Goal: Information Seeking & Learning: Learn about a topic

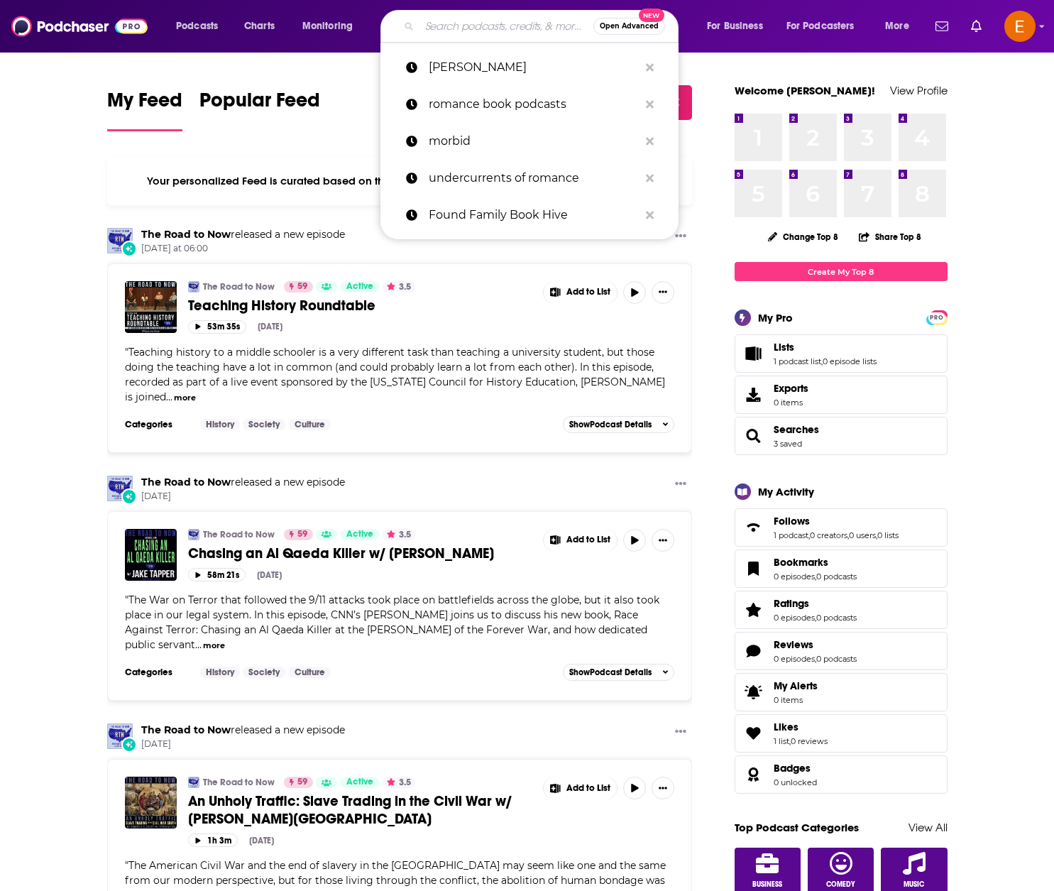
click at [508, 25] on input "Search podcasts, credits, & more..." at bounding box center [507, 26] width 174 height 23
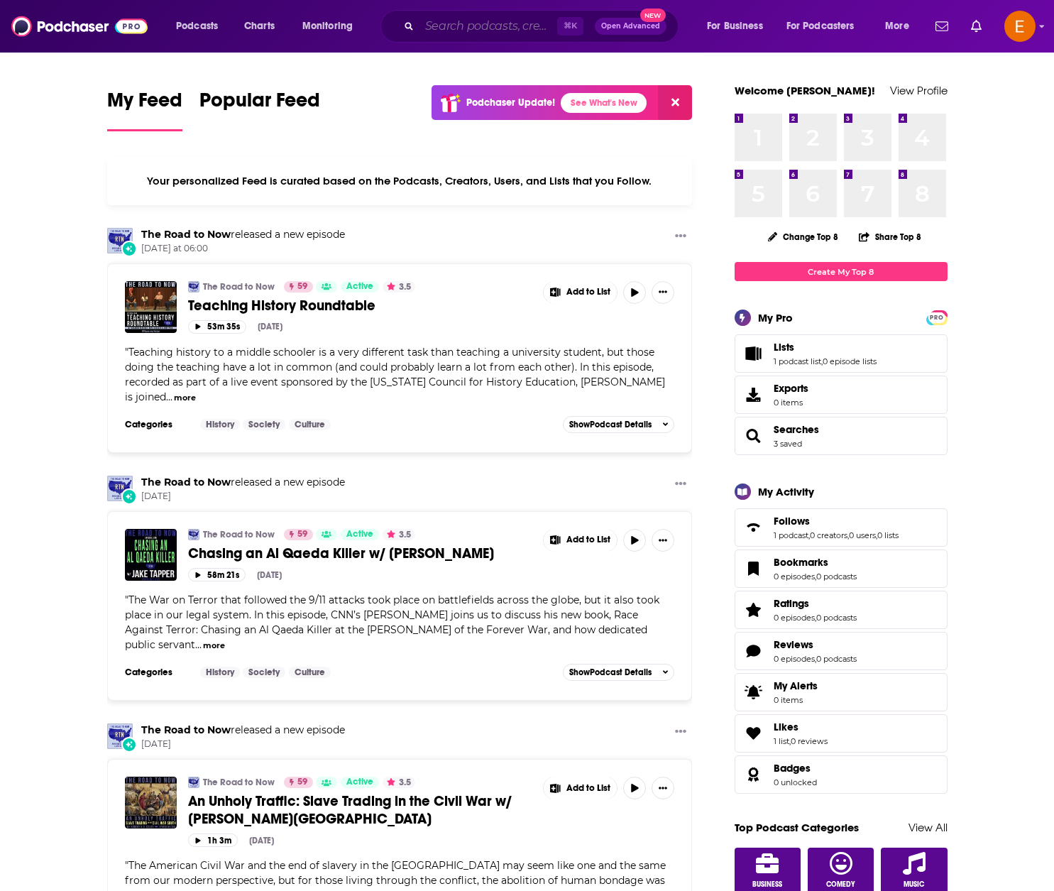
click at [507, 24] on input "Search podcasts, credits, & more..." at bounding box center [489, 26] width 138 height 23
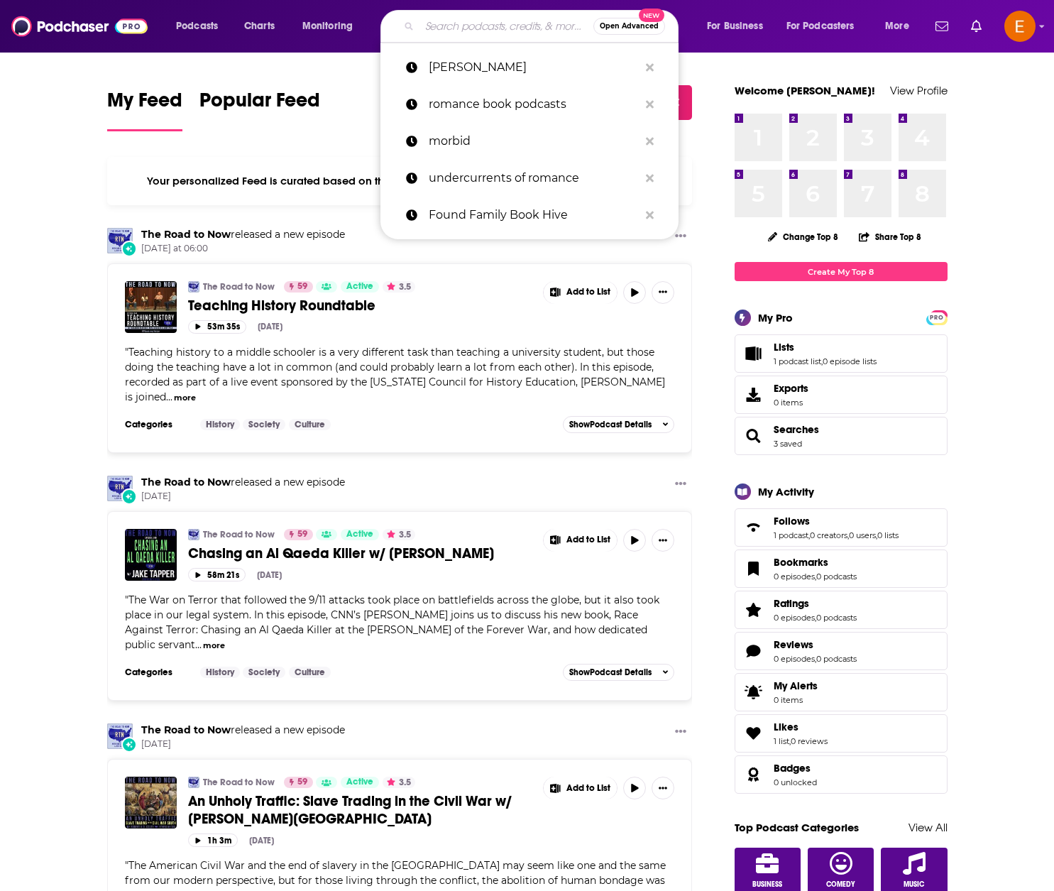
click at [508, 24] on input "Search podcasts, credits, & more..." at bounding box center [507, 26] width 174 height 23
paste input "Slow Burn Society Podcast"
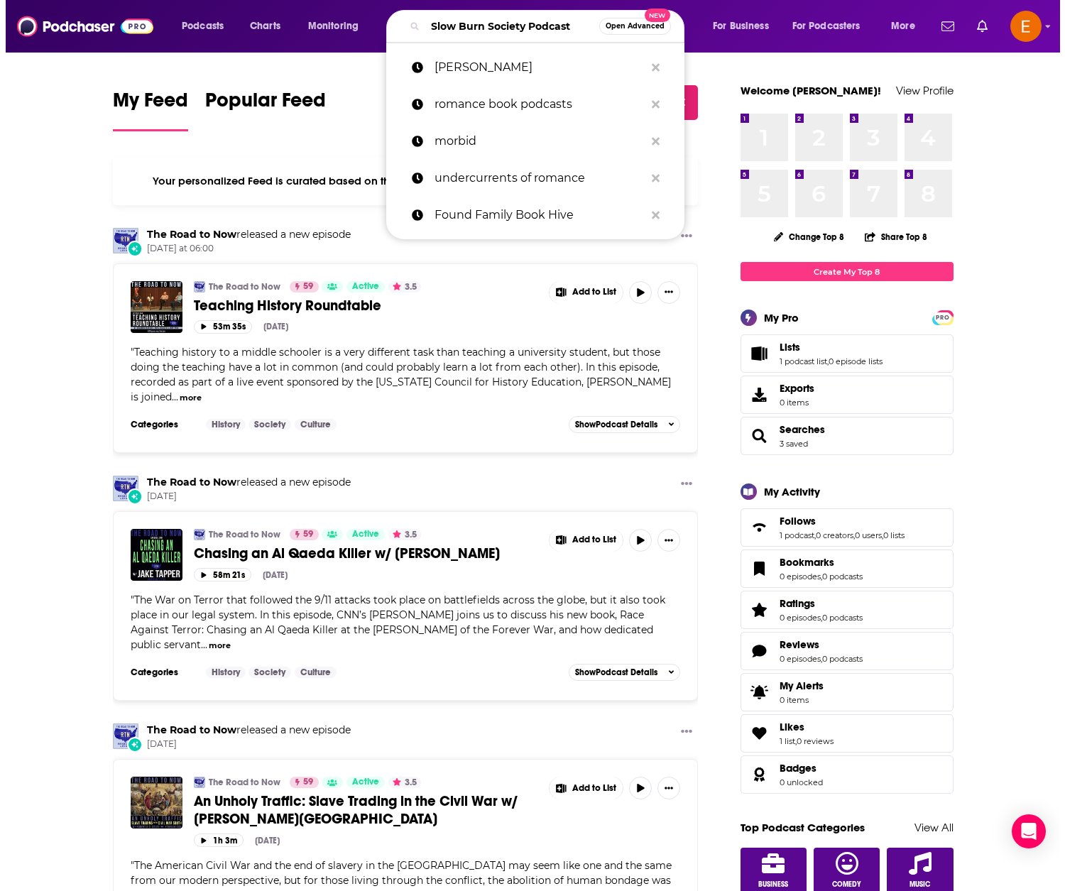
scroll to position [0, 6]
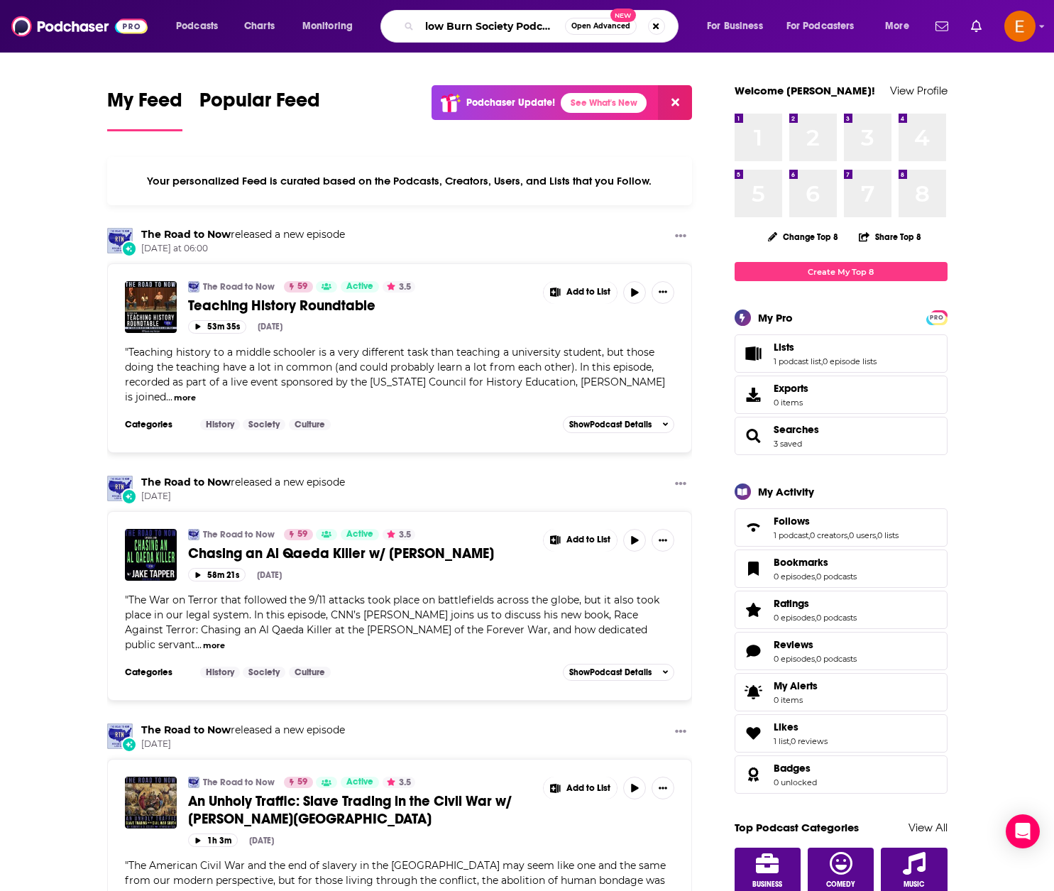
type input "Slow Burn Society Podcast"
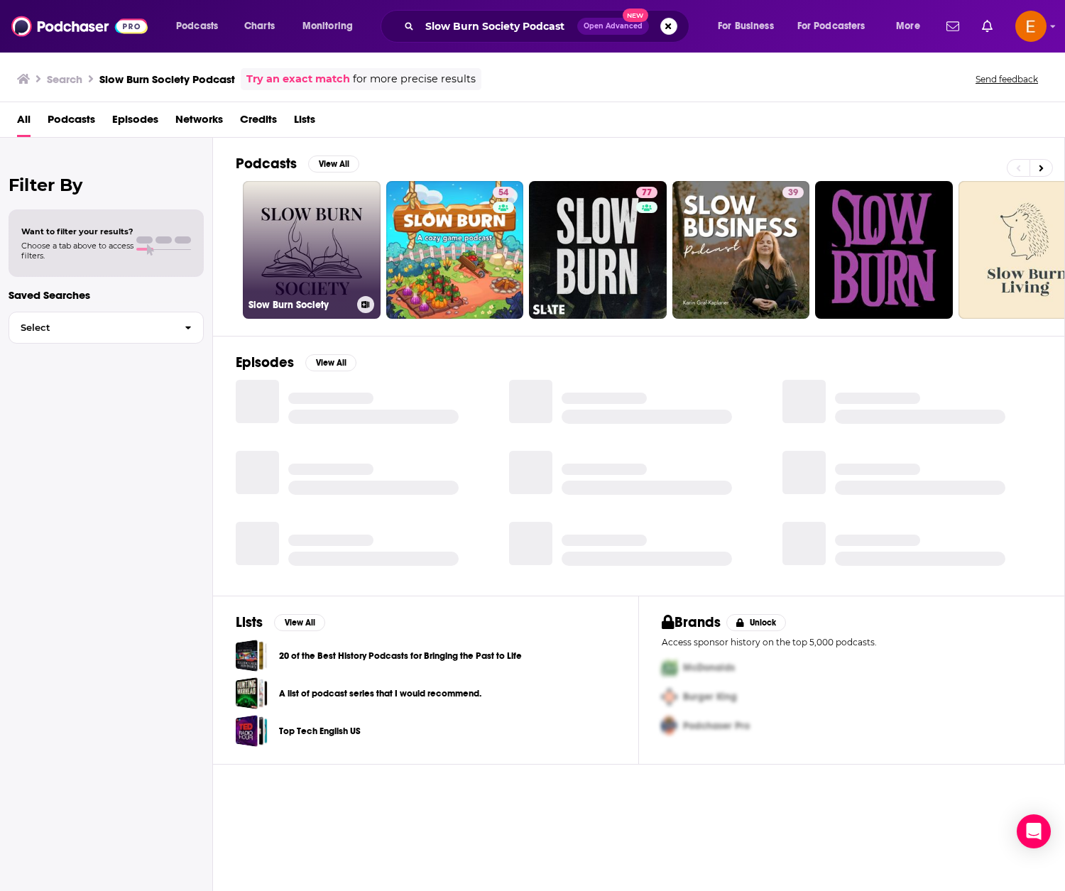
click at [310, 206] on link "Slow Burn Society" at bounding box center [312, 250] width 138 height 138
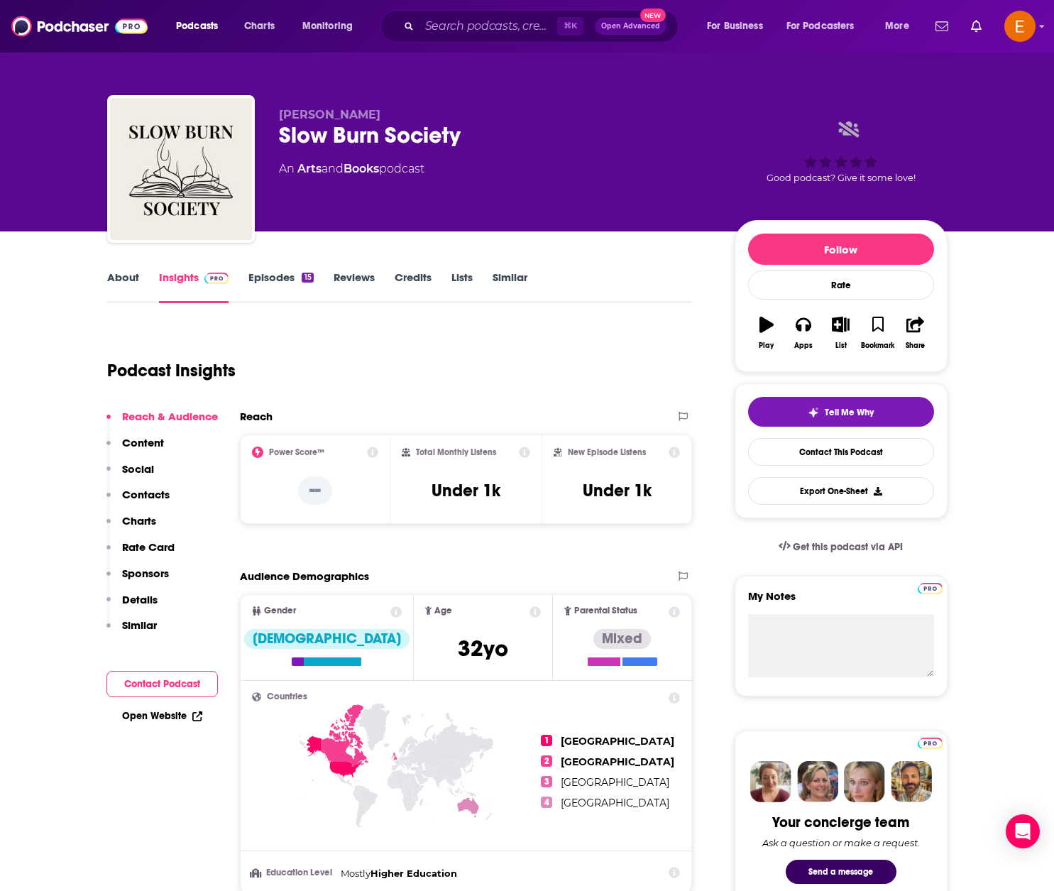
click at [258, 279] on link "Episodes 15" at bounding box center [280, 286] width 65 height 33
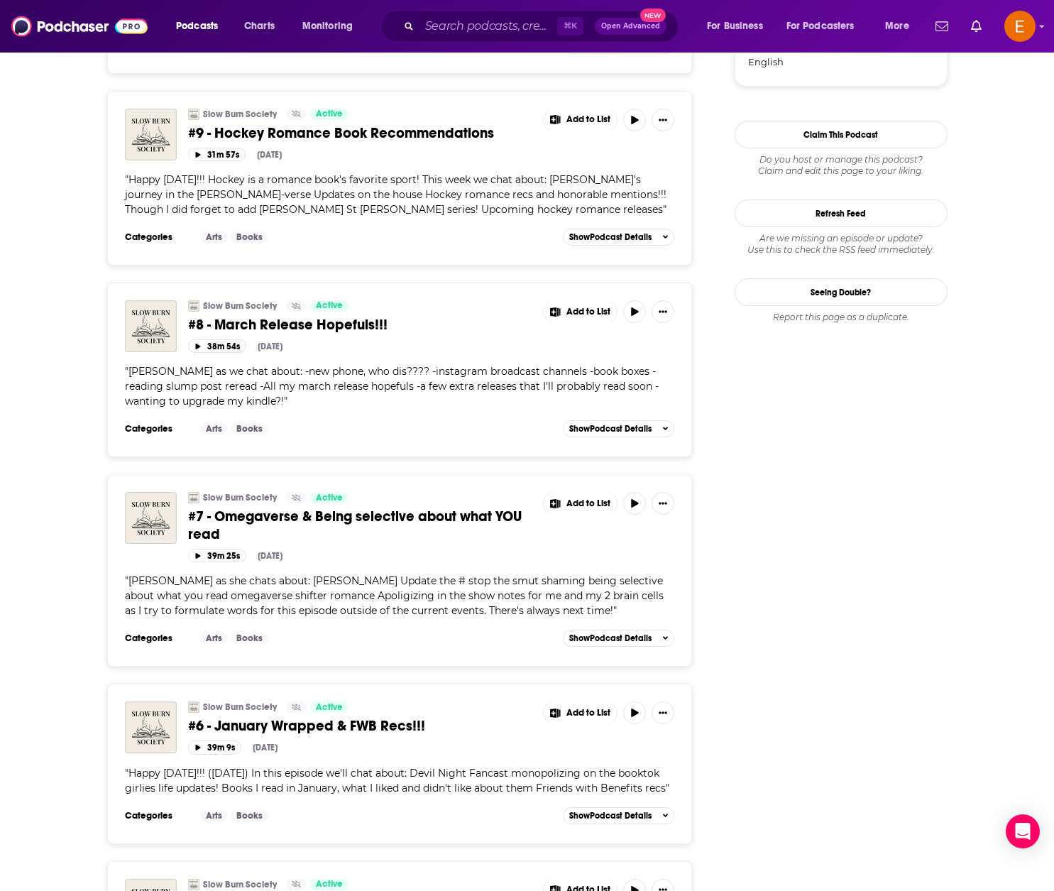
scroll to position [1841, 0]
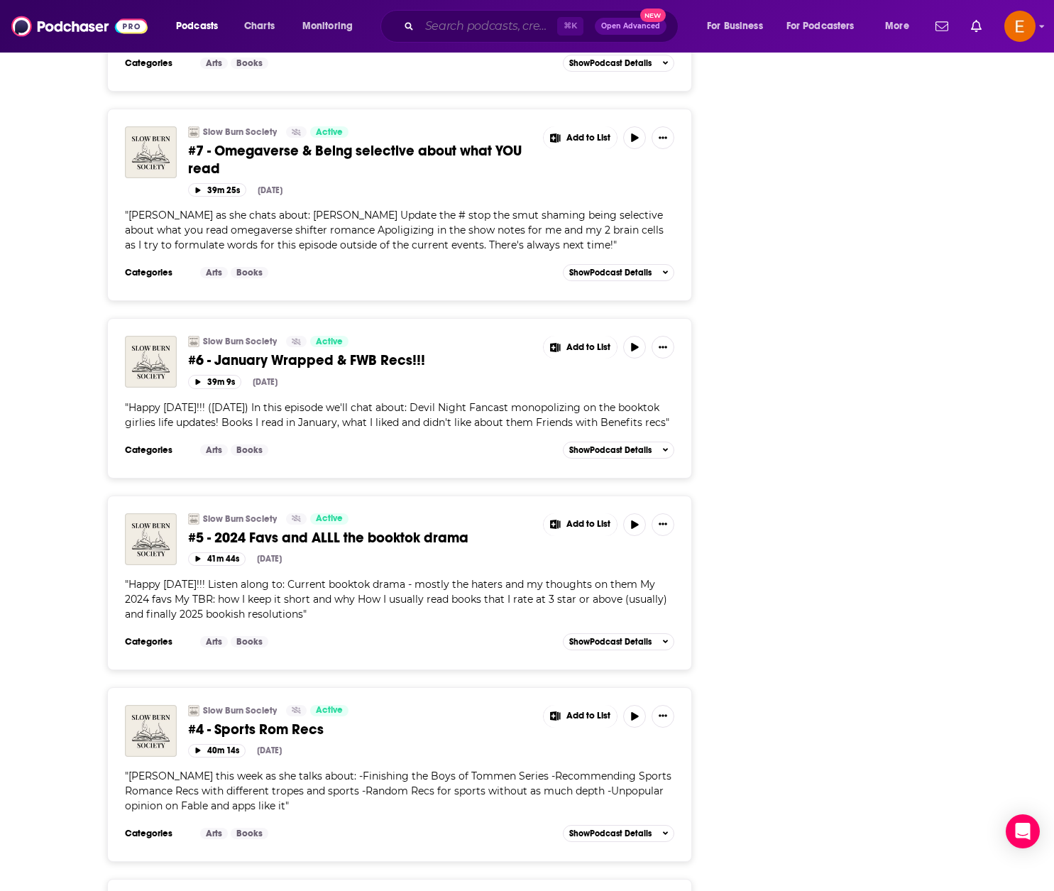
click at [483, 23] on input "Search podcasts, credits, & more..." at bounding box center [489, 26] width 138 height 23
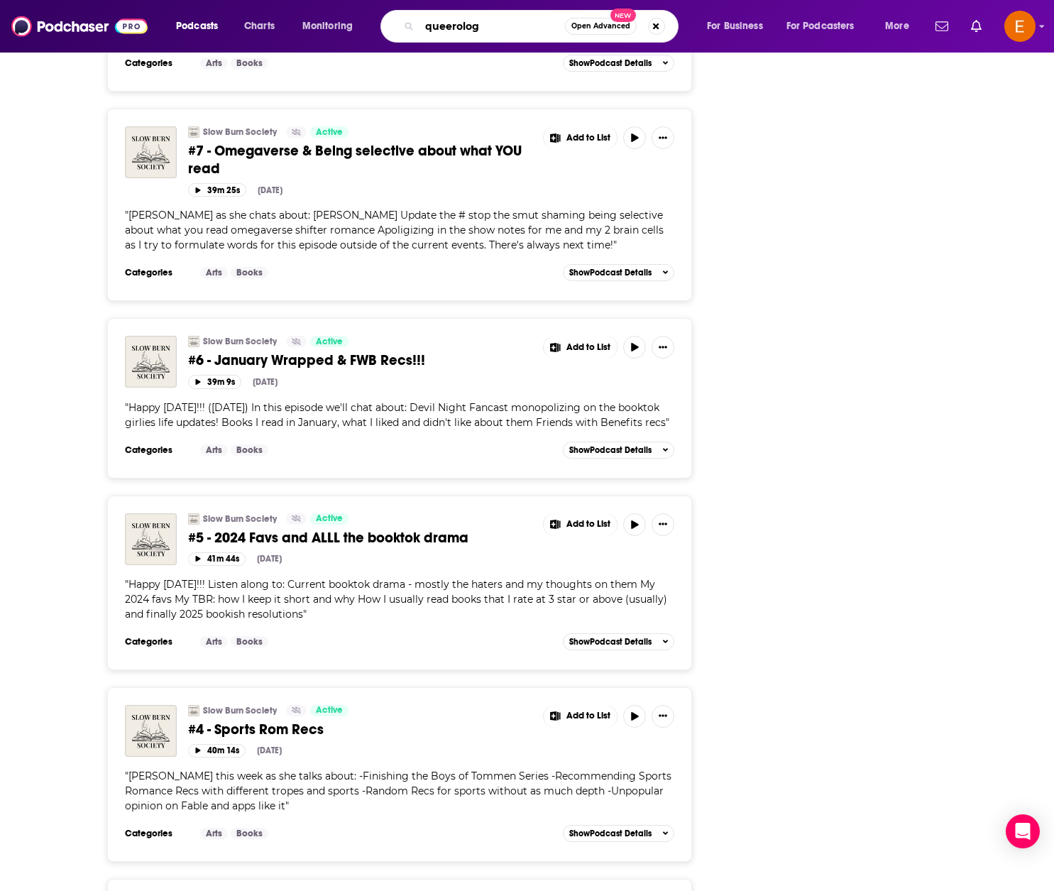
type input "queerology"
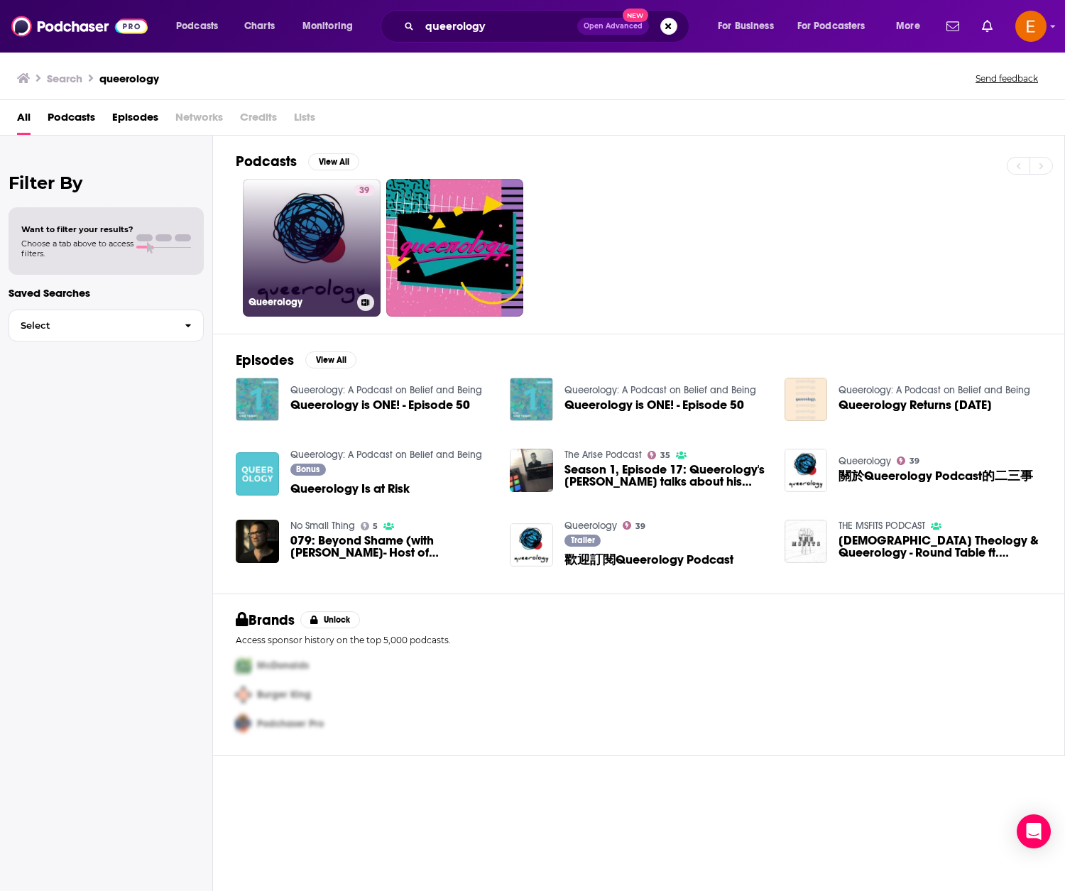
click at [305, 241] on link "39 Queerology" at bounding box center [312, 248] width 138 height 138
